Goal: Submit feedback/report problem: Submit feedback/report problem

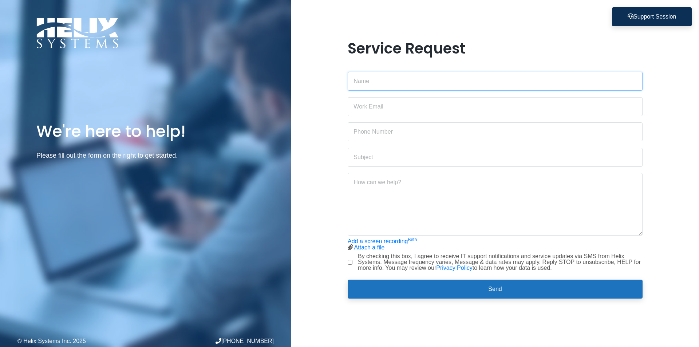
drag, startPoint x: 429, startPoint y: 74, endPoint x: 429, endPoint y: 80, distance: 5.8
click at [429, 74] on input "text" at bounding box center [495, 81] width 295 height 19
type input "[PERSON_NAME]"
click at [406, 108] on input "email" at bounding box center [495, 106] width 295 height 19
click at [406, 108] on input "sales.admin" at bounding box center [495, 106] width 295 height 19
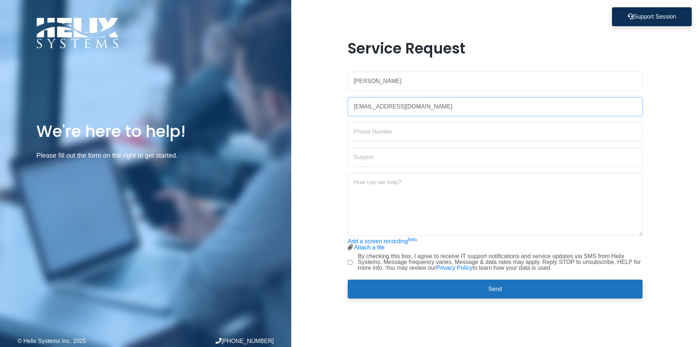
type input "[EMAIL_ADDRESS][DOMAIN_NAME]"
drag, startPoint x: 395, startPoint y: 135, endPoint x: 387, endPoint y: 136, distance: 7.8
click at [392, 134] on input "text" at bounding box center [495, 131] width 295 height 19
type input "[PHONE_NUMBER]"
click at [406, 158] on input "text" at bounding box center [495, 157] width 295 height 19
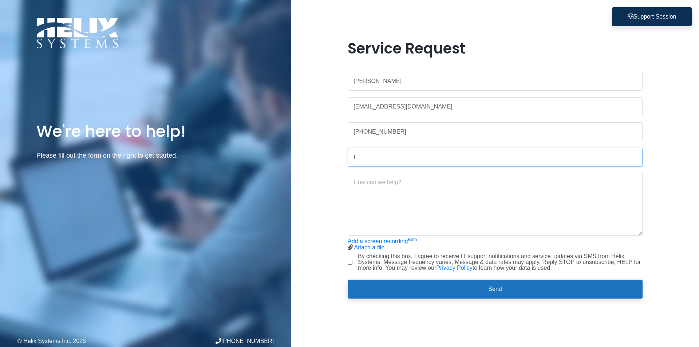
type input "I"
type input "Authenticator"
click at [407, 186] on textarea at bounding box center [495, 204] width 295 height 63
click at [441, 207] on textarea "Hi my Authenticator is not working I cant log in to my emails or teams due to t…" at bounding box center [495, 204] width 295 height 63
click at [614, 182] on textarea "Hi my Authenticator is not working I cant log in to my emails or teams due to t…" at bounding box center [495, 204] width 295 height 63
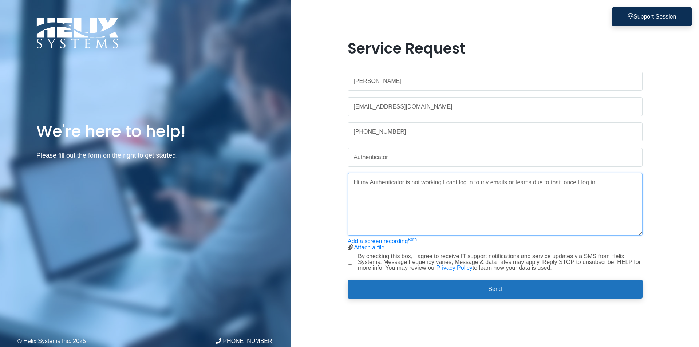
click at [610, 181] on textarea "Hi my Authenticator is not working I cant log in to my emails or teams due to t…" at bounding box center [495, 204] width 295 height 63
drag, startPoint x: 418, startPoint y: 205, endPoint x: 344, endPoint y: 151, distance: 90.7
click at [344, 151] on div "Service Request [PERSON_NAME] [EMAIL_ADDRESS][DOMAIN_NAME] [PHONE_NUMBER] Authe…" at bounding box center [495, 174] width 306 height 268
type textarea "Hi my Authenticator is not working I cant log in to my emails or teams due to t…"
drag, startPoint x: 410, startPoint y: 194, endPoint x: 342, endPoint y: 172, distance: 71.7
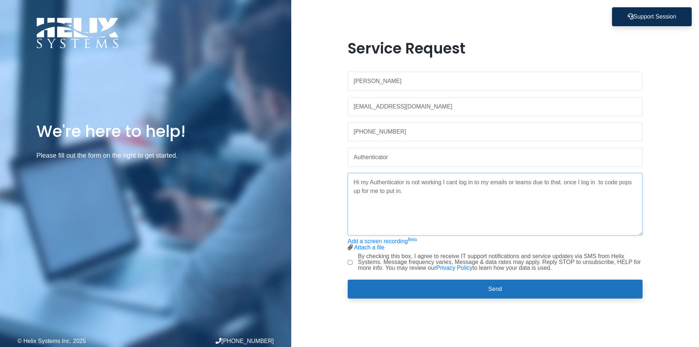
click at [342, 172] on div "Service Request [PERSON_NAME] [EMAIL_ADDRESS][DOMAIN_NAME] [PHONE_NUMBER] Authe…" at bounding box center [495, 174] width 408 height 268
paste textarea "Hi, my authenticator app isn’t working, and I’m unable to log in to my email or…"
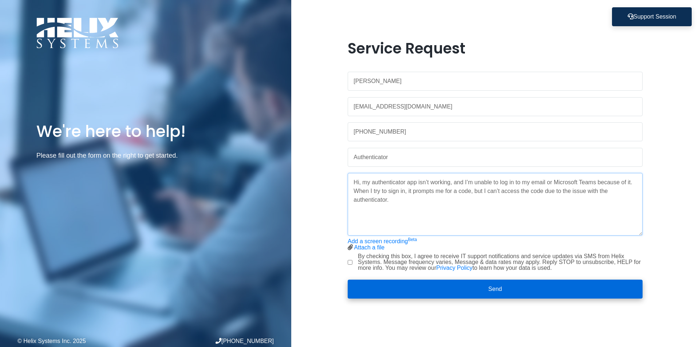
type textarea "Hi, my authenticator app isn’t working, and I’m unable to log in to my email or…"
click at [462, 289] on button "Send" at bounding box center [495, 289] width 295 height 19
